Goal: Information Seeking & Learning: Learn about a topic

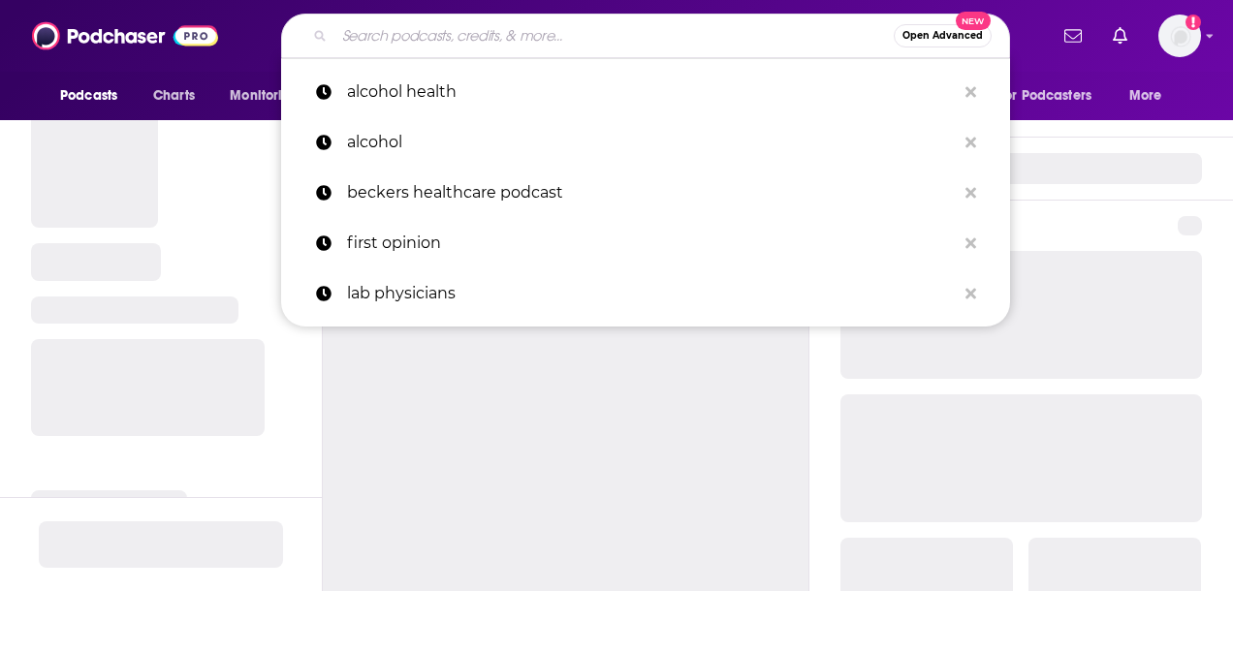
click at [398, 33] on input "Search podcasts, credits, & more..." at bounding box center [613, 35] width 559 height 31
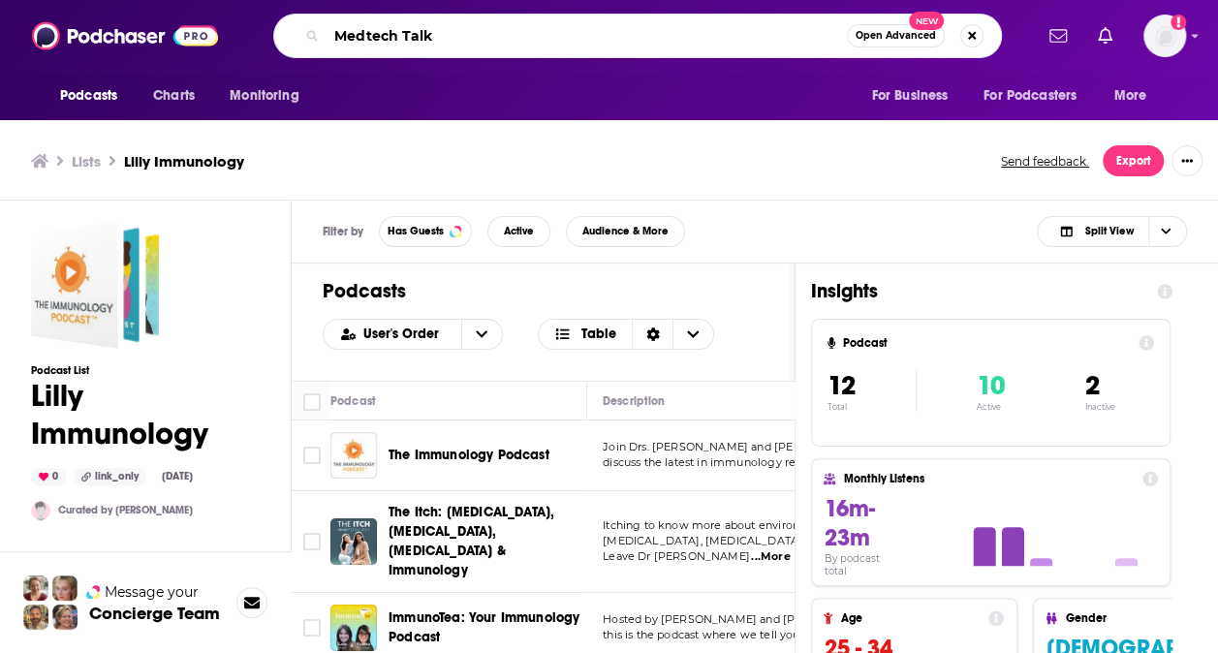
type input "Medtech Talk"
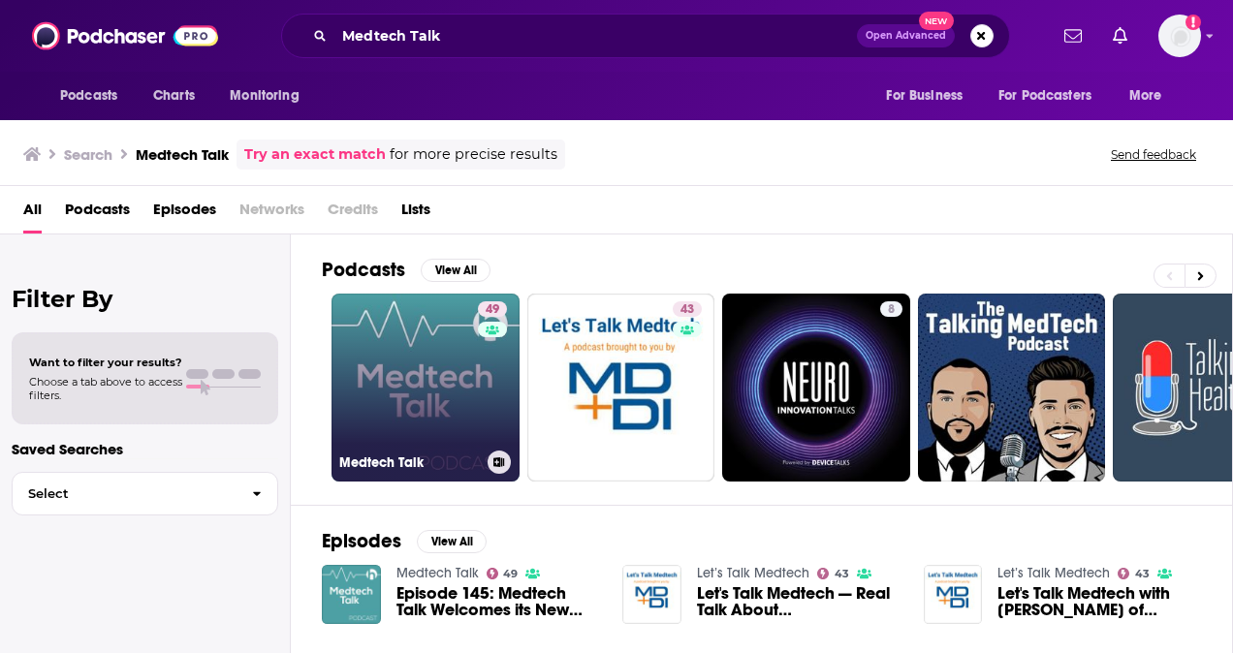
click at [376, 396] on link "49 Medtech Talk" at bounding box center [425, 388] width 188 height 188
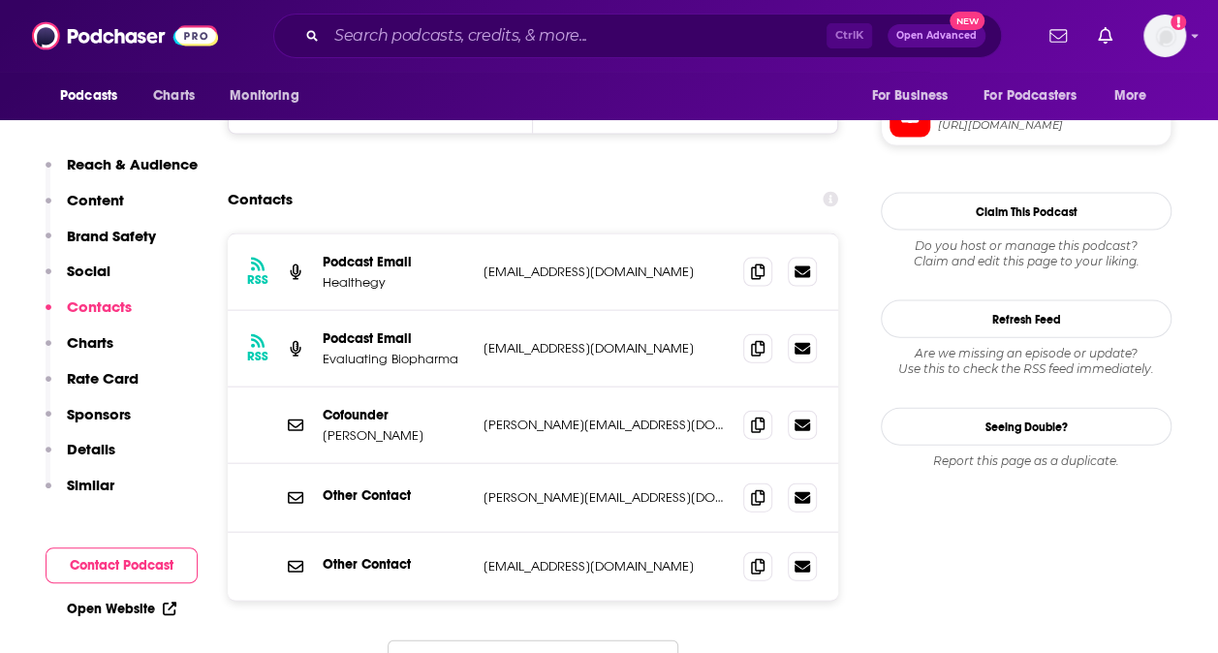
scroll to position [1964, 0]
click at [761, 339] on icon at bounding box center [758, 347] width 14 height 16
click at [445, 34] on input "Search podcasts, credits, & more..." at bounding box center [577, 35] width 500 height 31
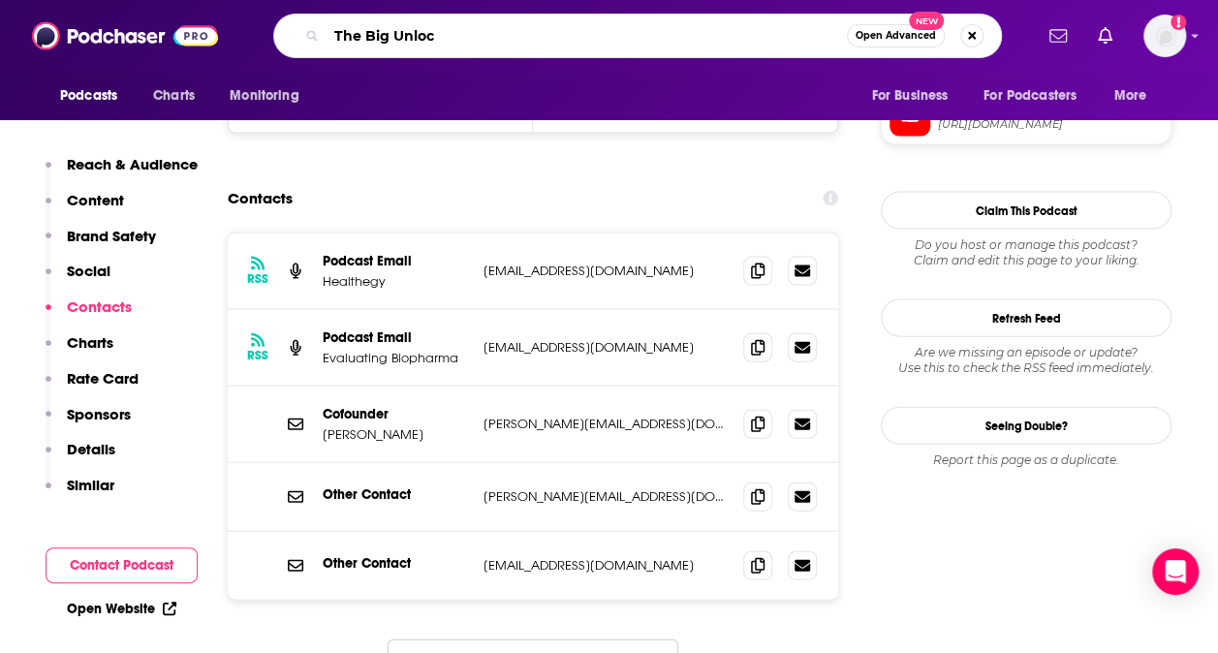
type input "The Big Unlock"
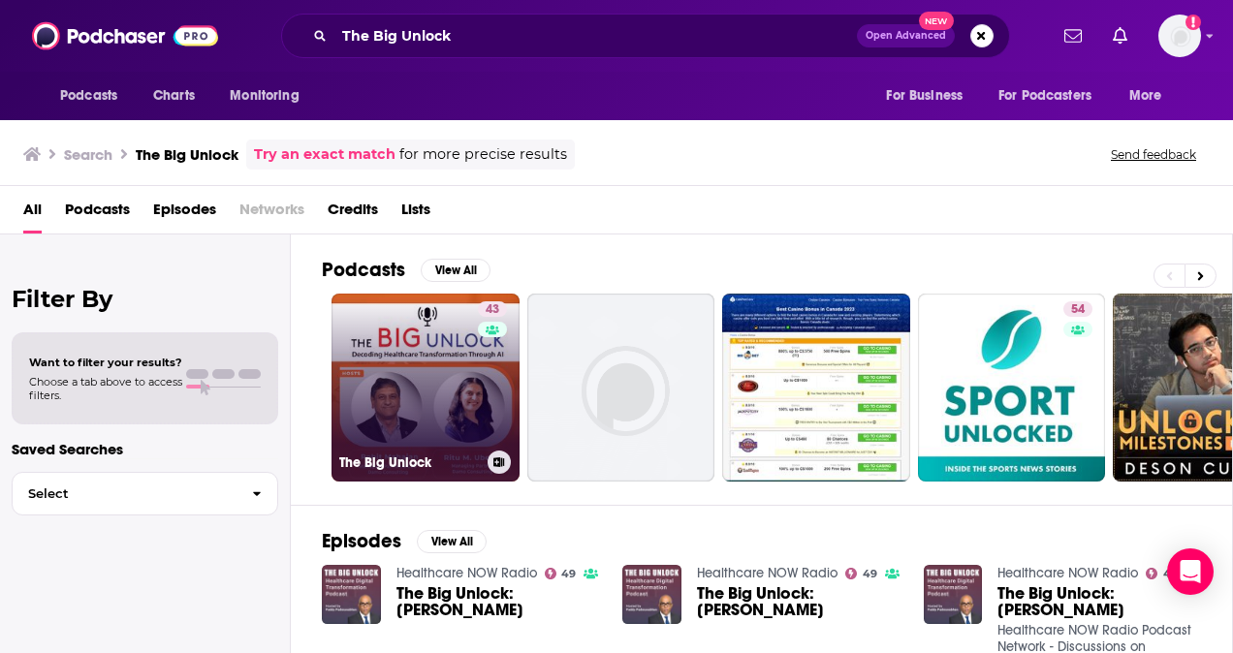
click at [415, 413] on link "43 The Big Unlock" at bounding box center [425, 388] width 188 height 188
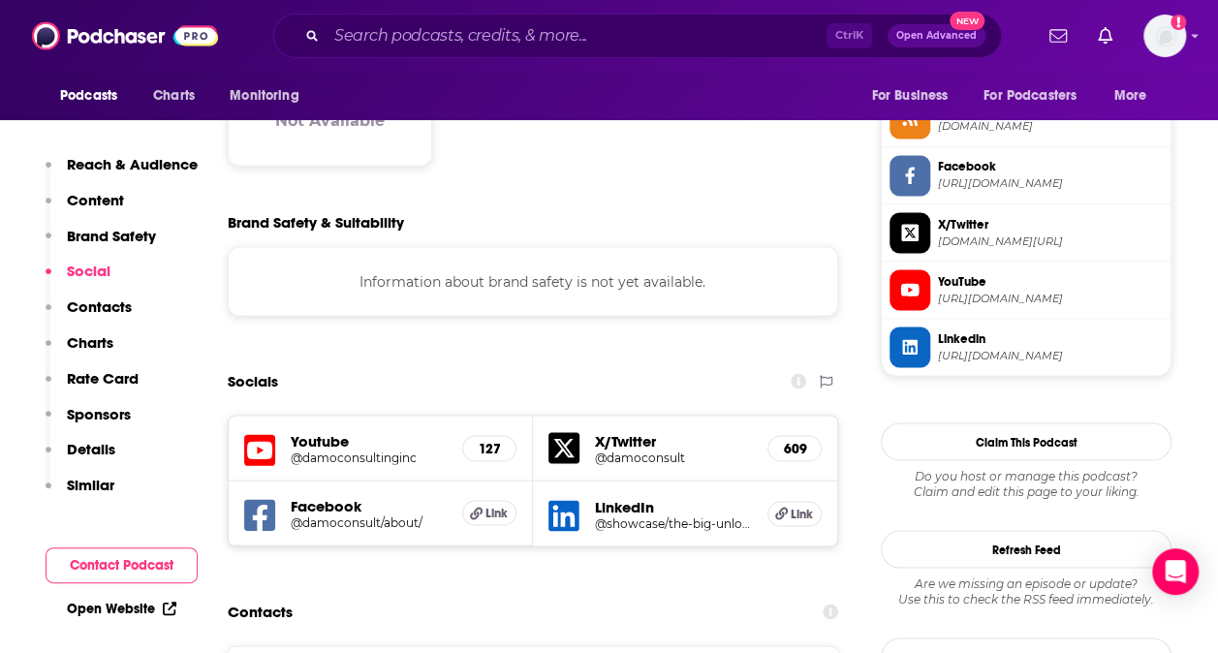
scroll to position [1746, 0]
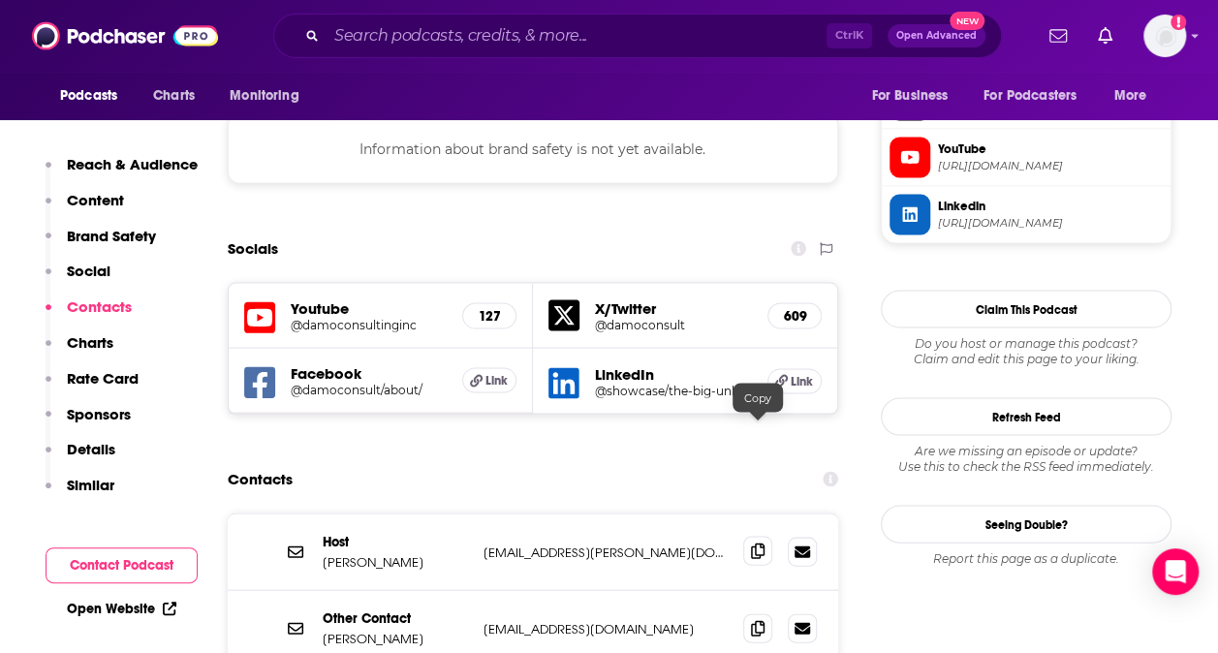
click at [757, 543] on icon at bounding box center [758, 551] width 14 height 16
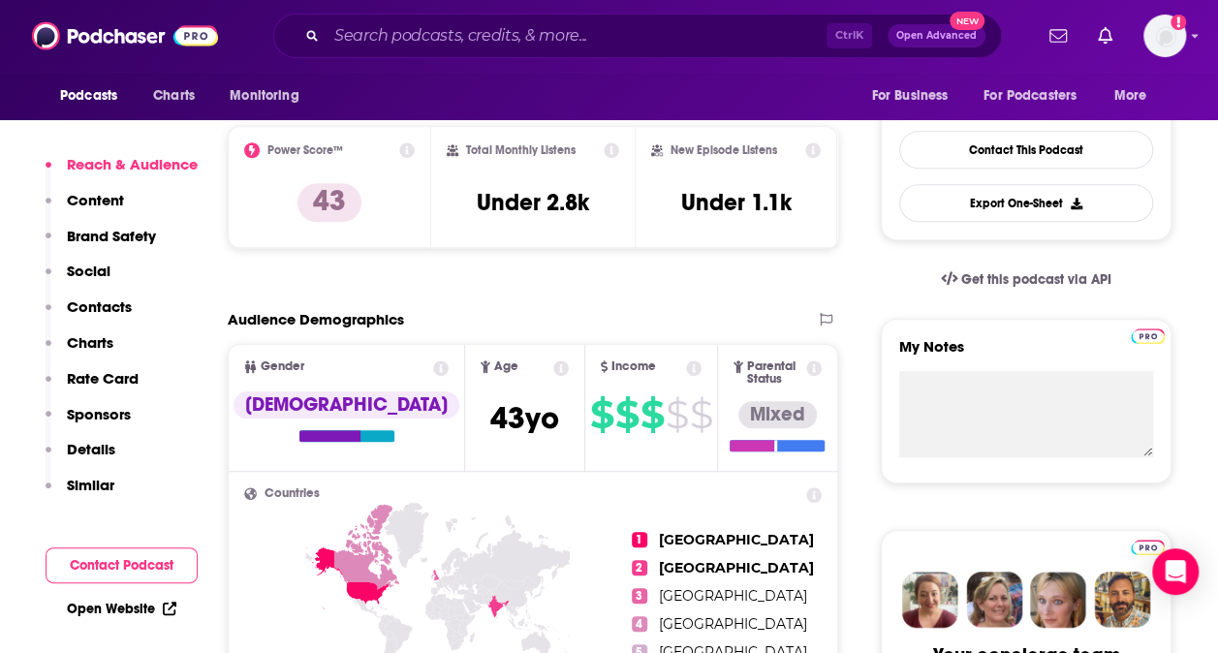
scroll to position [449, 0]
